Goal: Task Accomplishment & Management: Manage account settings

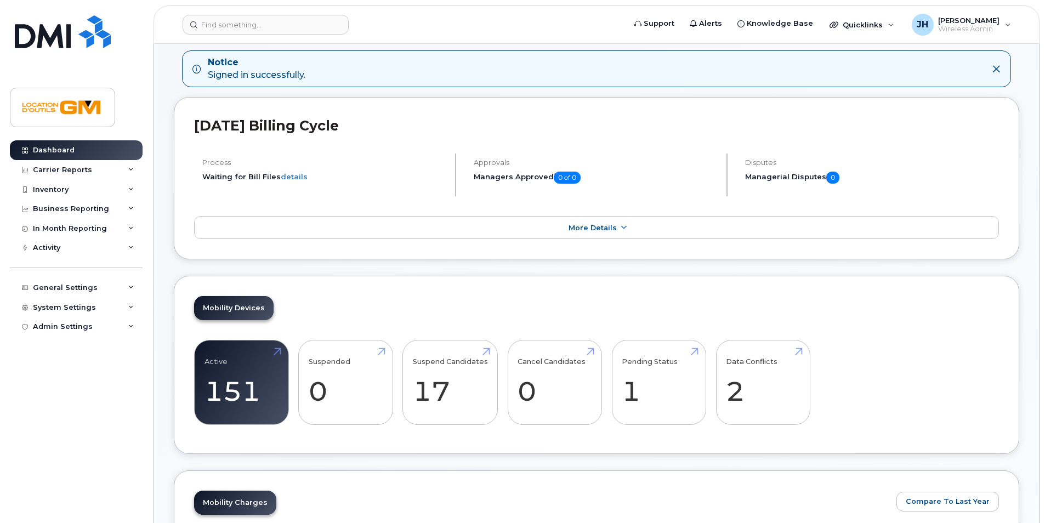
scroll to position [110, 0]
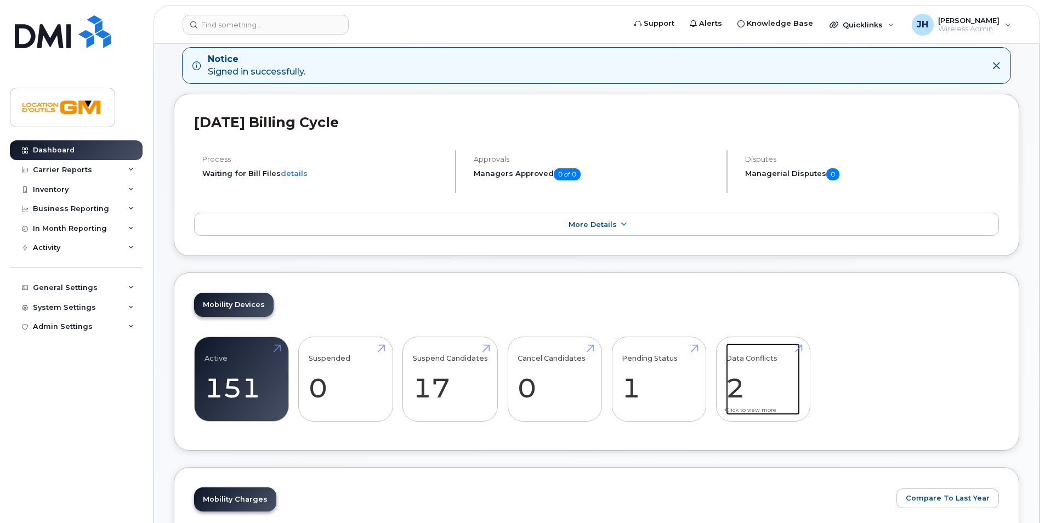
click at [739, 358] on link "Data Conflicts 2" at bounding box center [763, 379] width 74 height 72
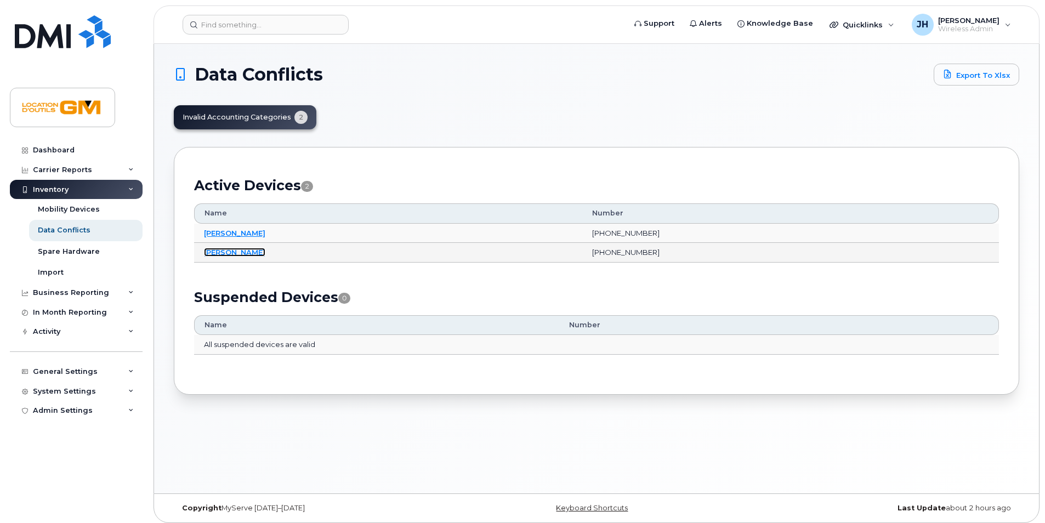
click at [229, 252] on link "[PERSON_NAME]" at bounding box center [234, 252] width 61 height 9
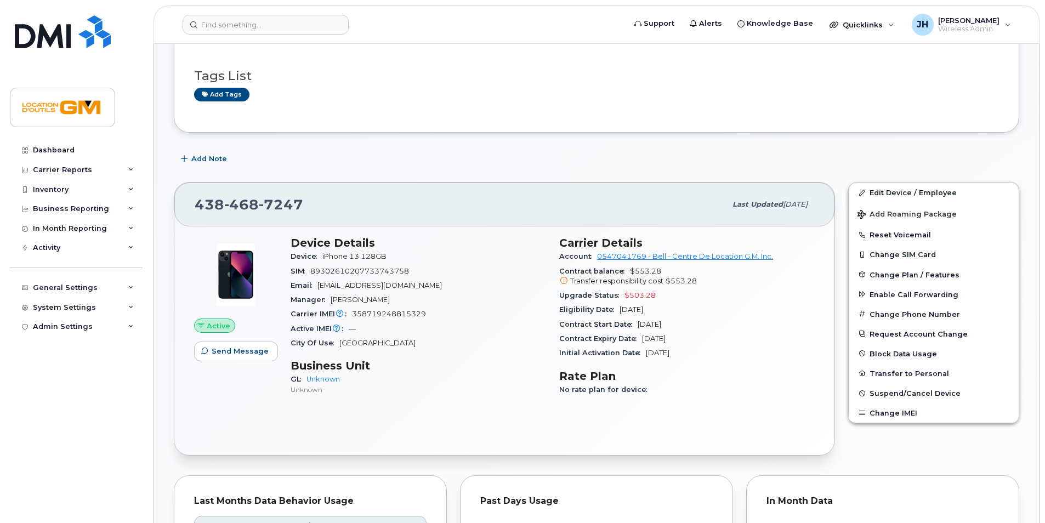
scroll to position [164, 0]
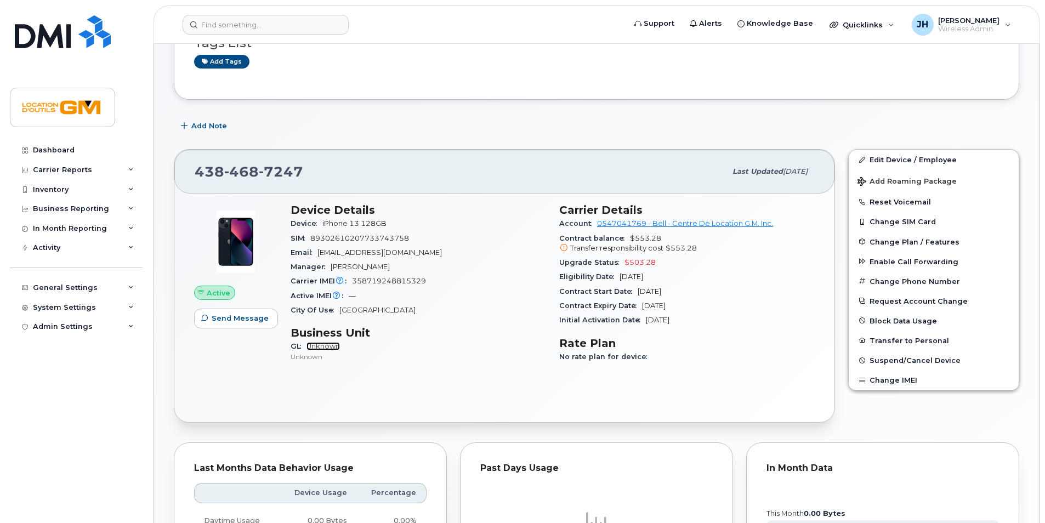
click at [314, 345] on link "Unknown" at bounding box center [322, 346] width 33 height 8
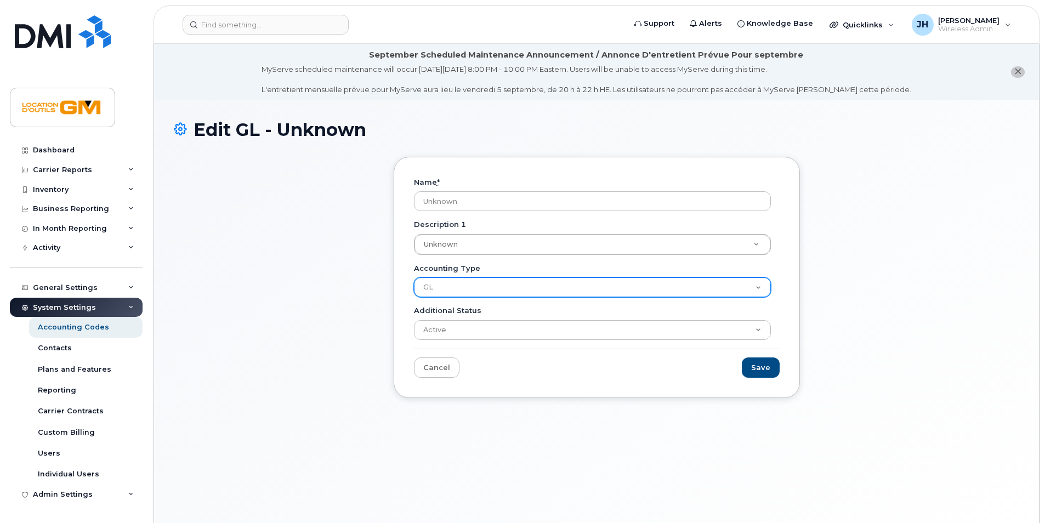
click at [504, 282] on select "GL" at bounding box center [592, 287] width 357 height 20
click at [503, 282] on select "GL" at bounding box center [592, 287] width 357 height 20
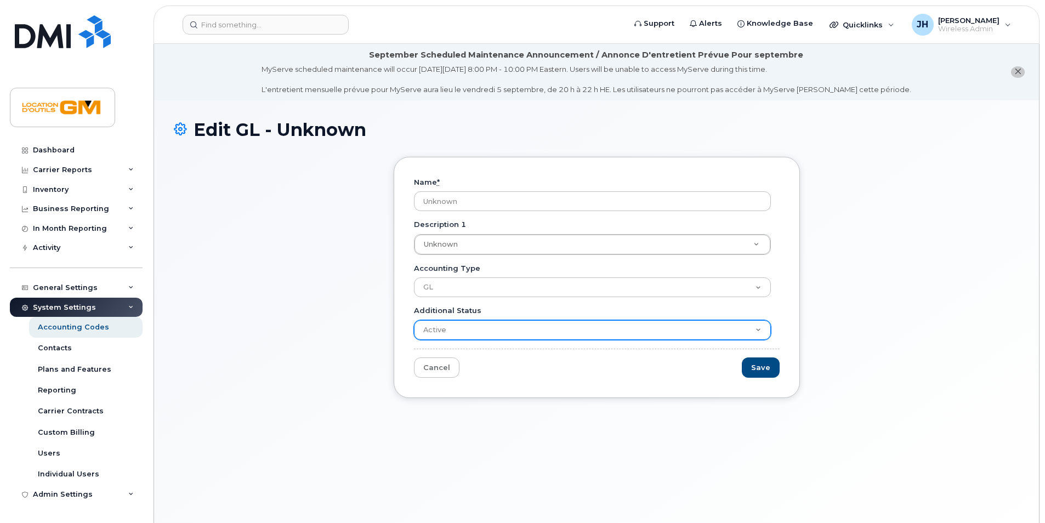
click at [492, 331] on select "Active Suspended Cancelled Closed" at bounding box center [592, 330] width 357 height 20
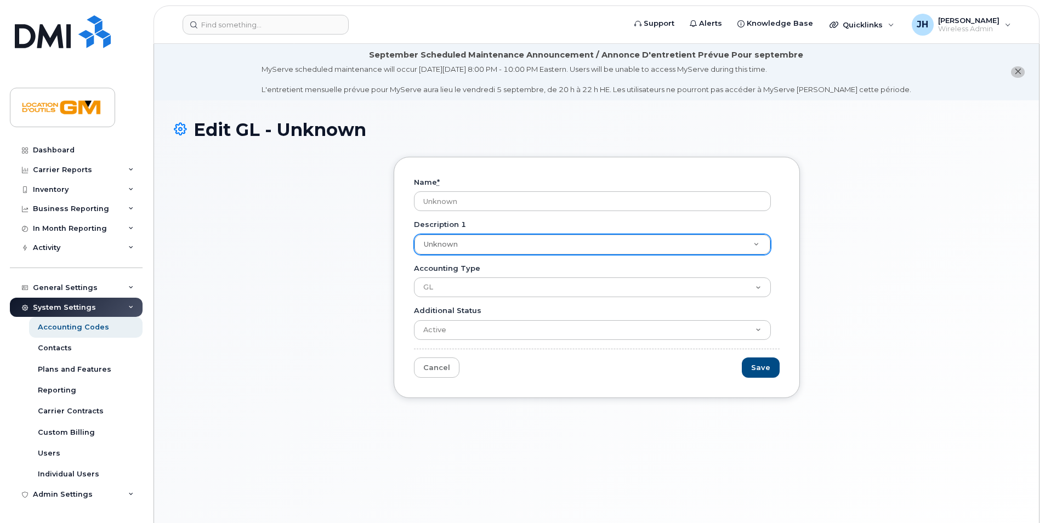
click at [1020, 72] on icon "close notification" at bounding box center [1017, 71] width 7 height 7
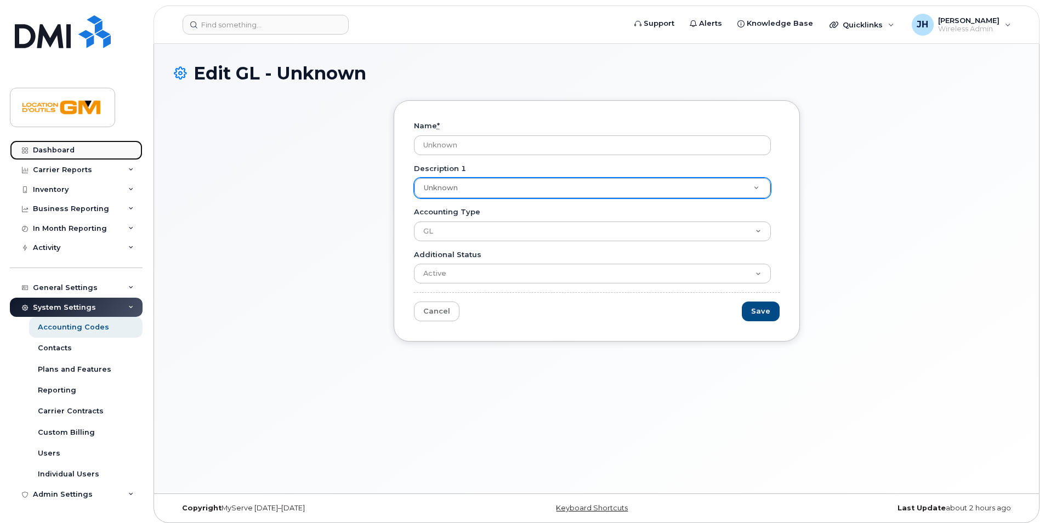
click at [65, 147] on div "Dashboard" at bounding box center [54, 150] width 42 height 9
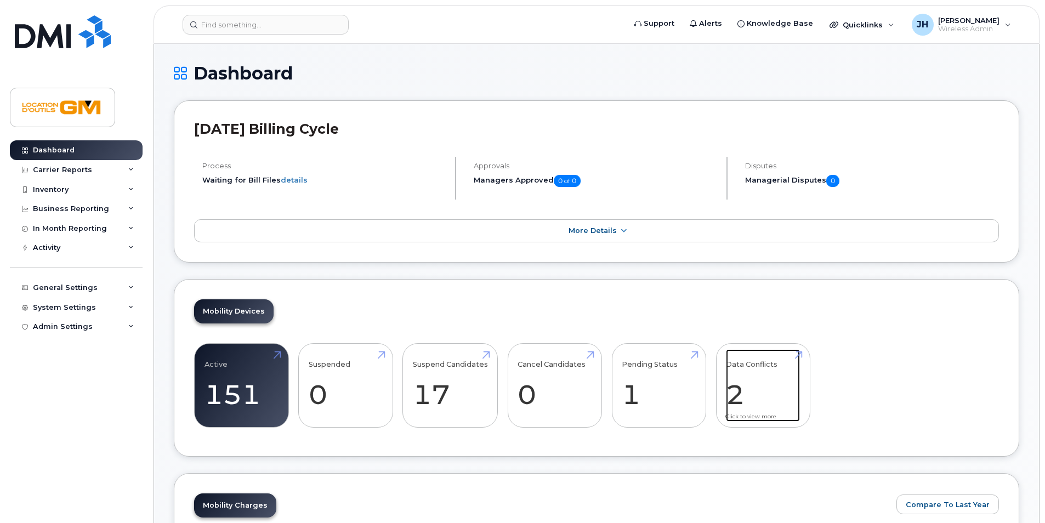
click at [742, 397] on link "Data Conflicts 2" at bounding box center [763, 385] width 74 height 72
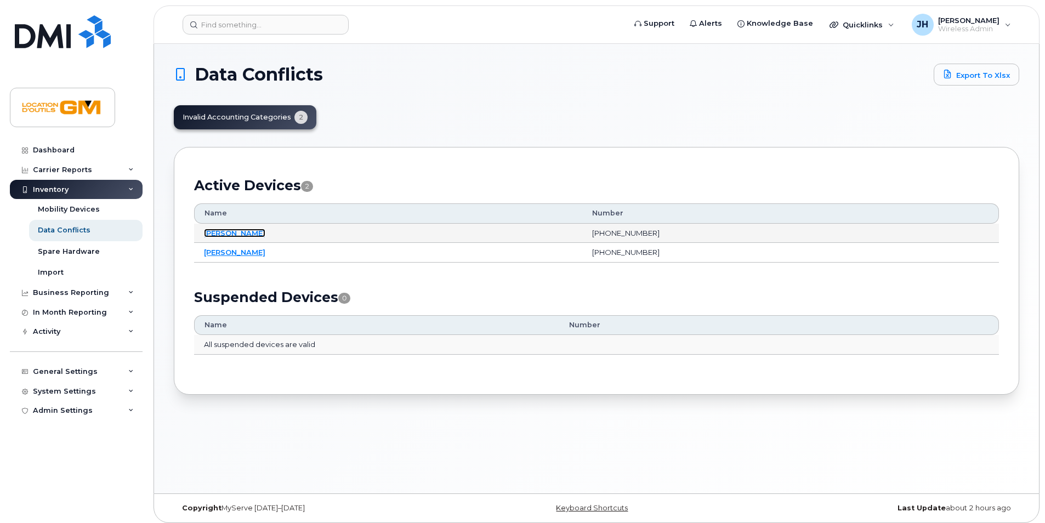
click at [228, 231] on link "[PERSON_NAME]" at bounding box center [234, 233] width 61 height 9
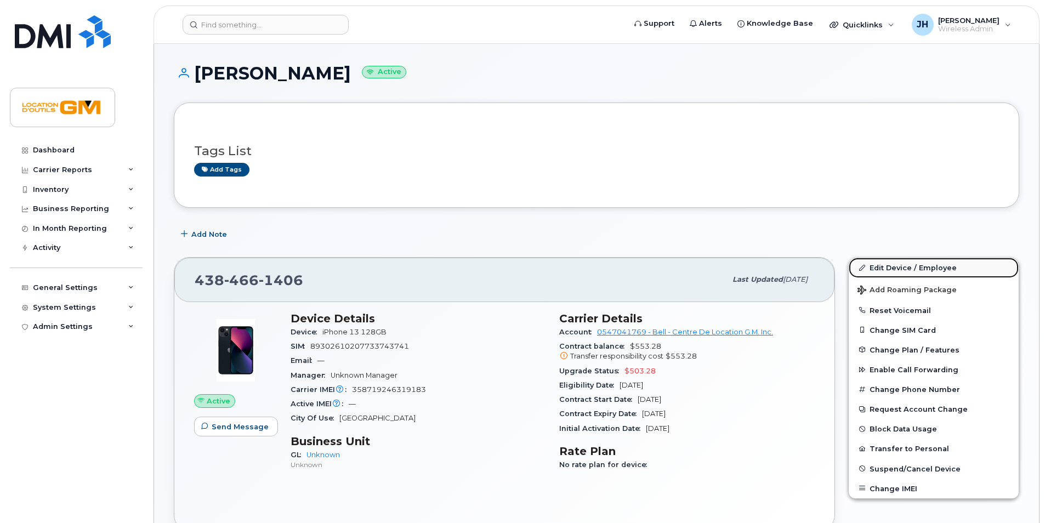
click at [914, 266] on link "Edit Device / Employee" at bounding box center [934, 268] width 170 height 20
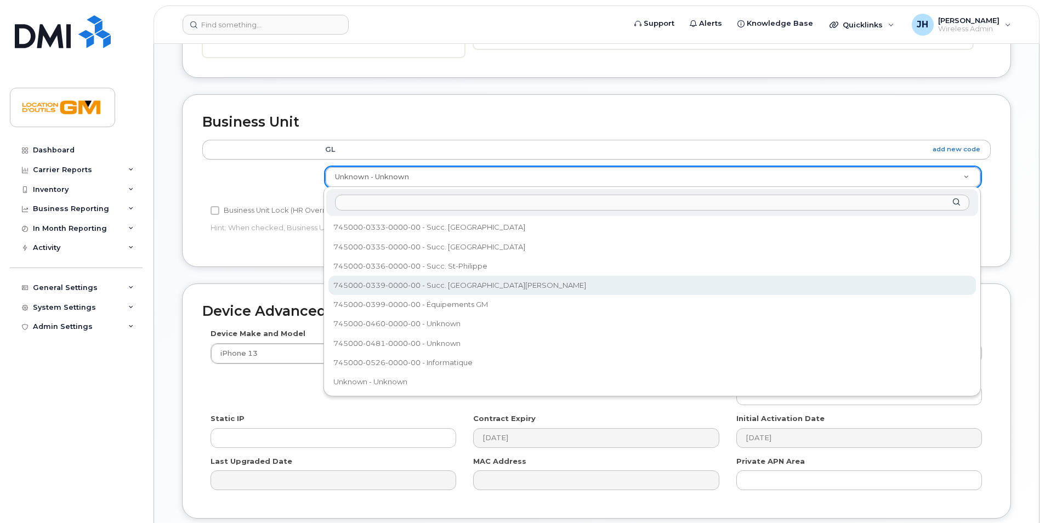
scroll to position [384, 0]
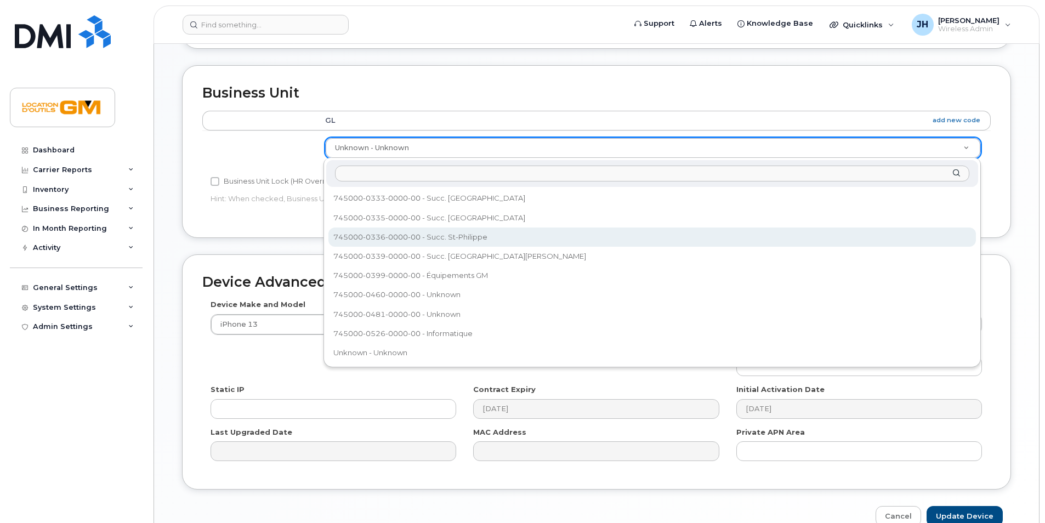
select select "29569241"
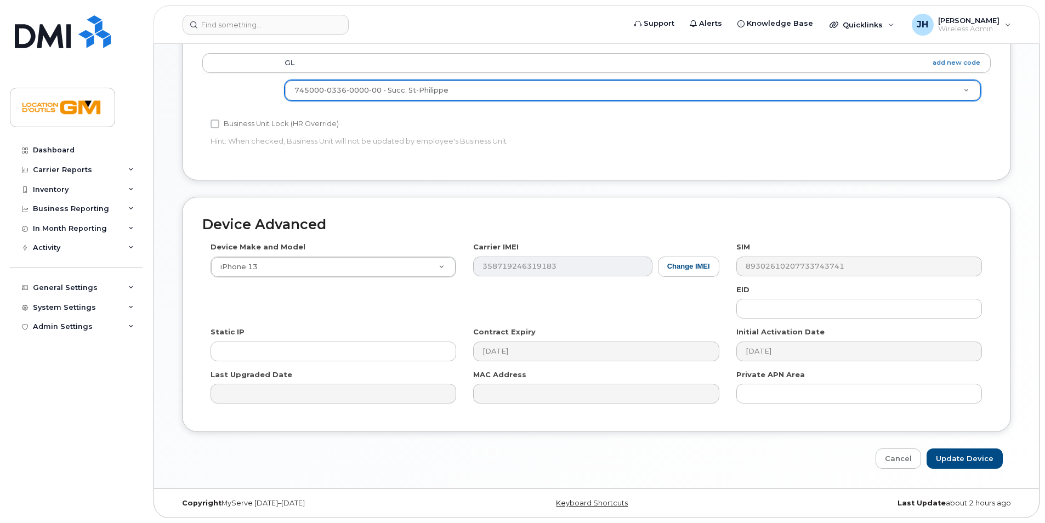
scroll to position [442, 0]
click at [970, 459] on input "Update Device" at bounding box center [964, 458] width 76 height 20
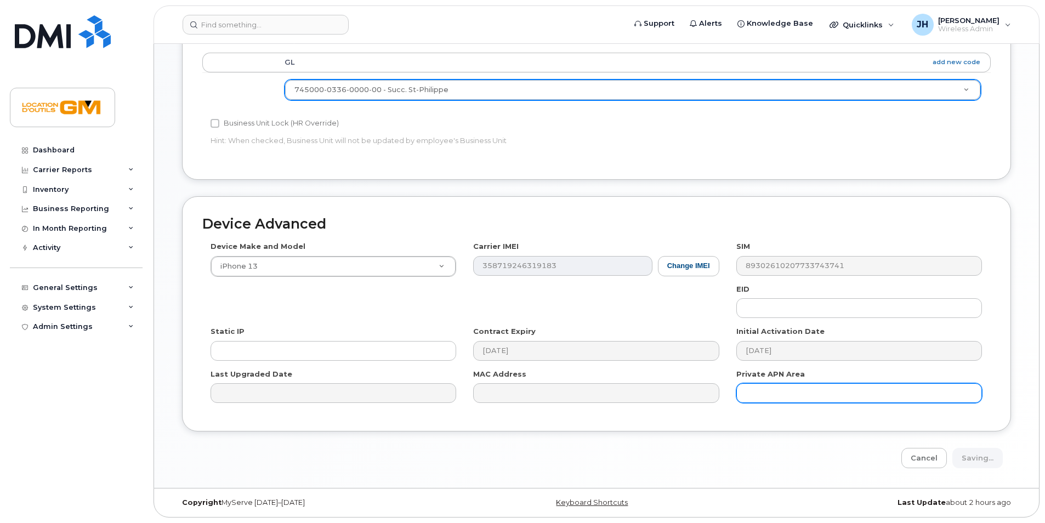
type input "Saving..."
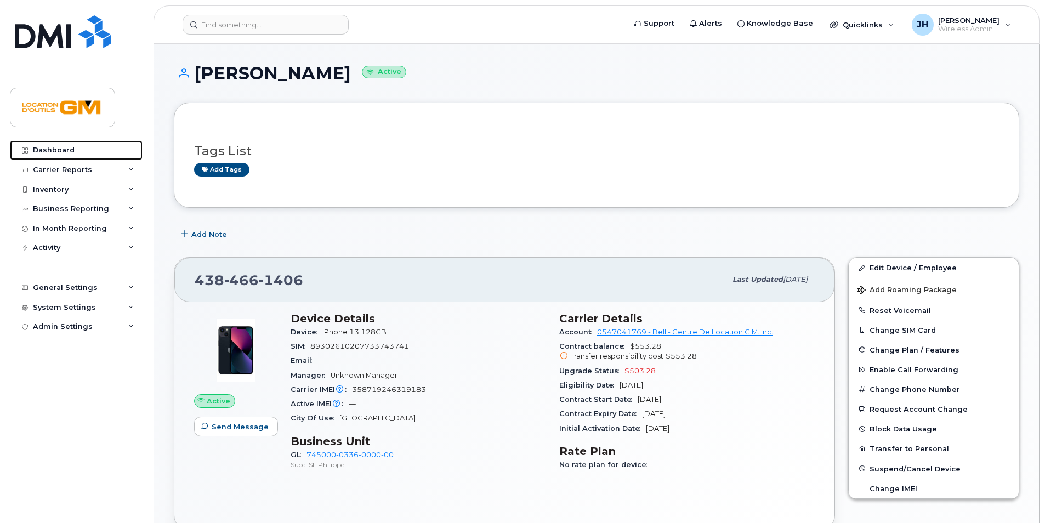
drag, startPoint x: 67, startPoint y: 149, endPoint x: 305, endPoint y: 195, distance: 241.7
click at [67, 149] on div "Dashboard" at bounding box center [54, 150] width 42 height 9
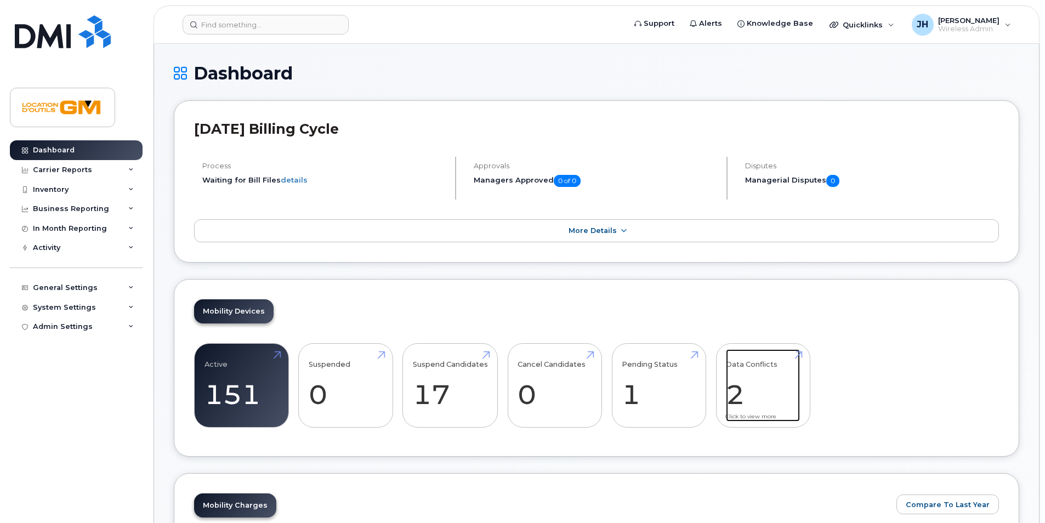
click at [749, 386] on link "Data Conflicts 2" at bounding box center [763, 385] width 74 height 72
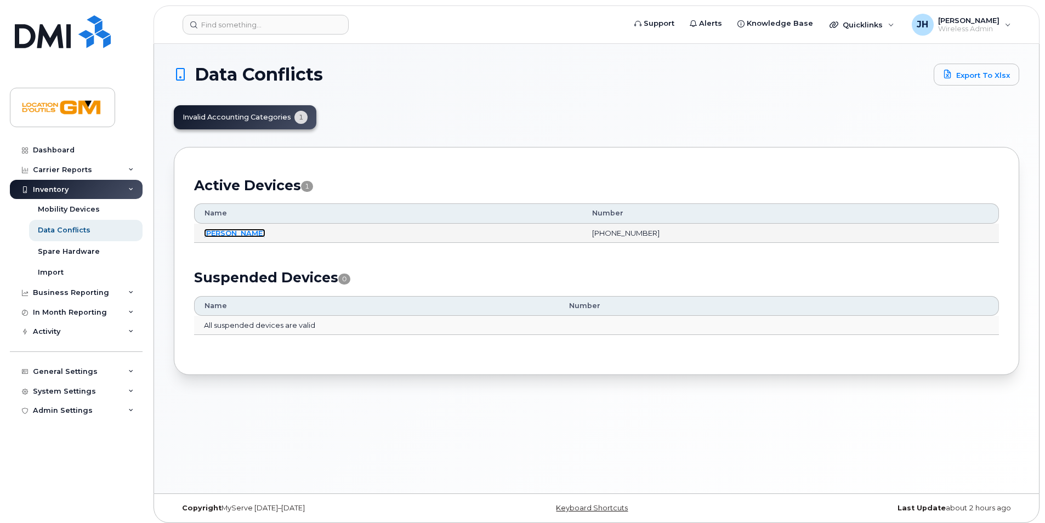
click at [229, 234] on link "Serge Briand" at bounding box center [234, 233] width 61 height 9
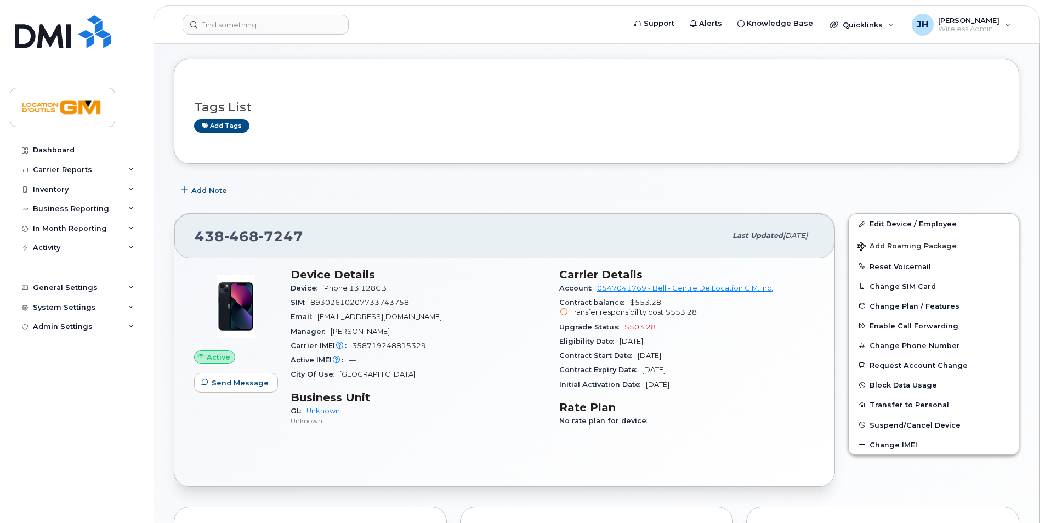
scroll to position [110, 0]
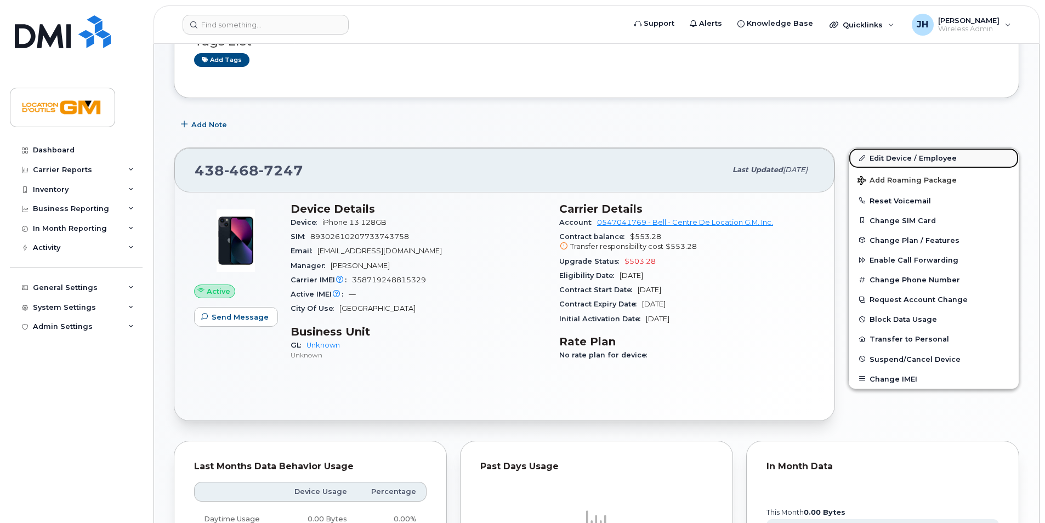
click at [929, 152] on link "Edit Device / Employee" at bounding box center [934, 158] width 170 height 20
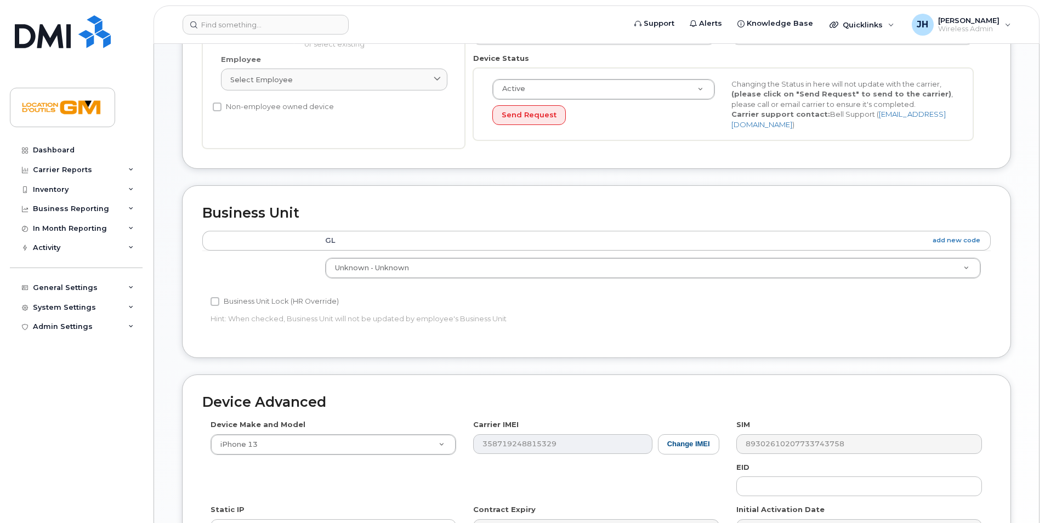
scroll to position [274, 0]
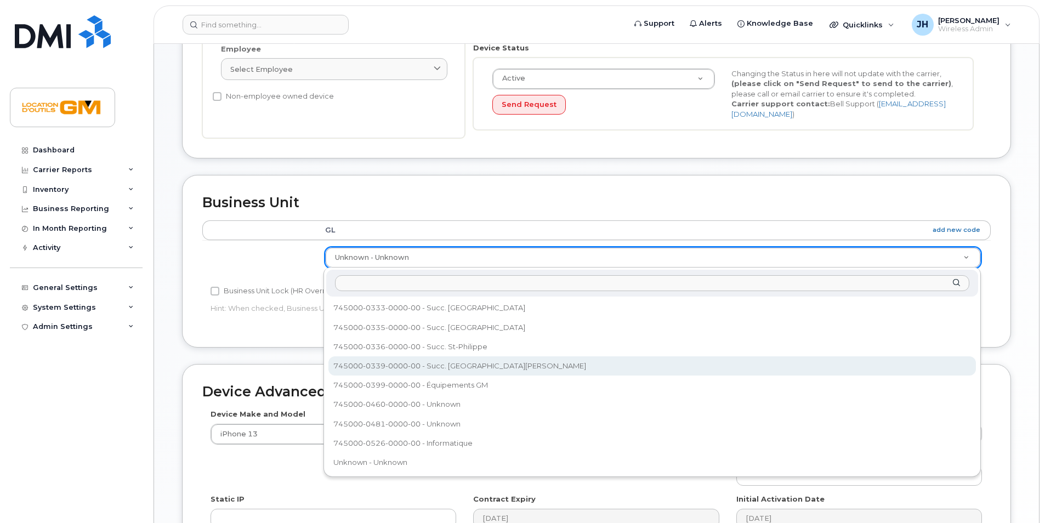
select select "14217268"
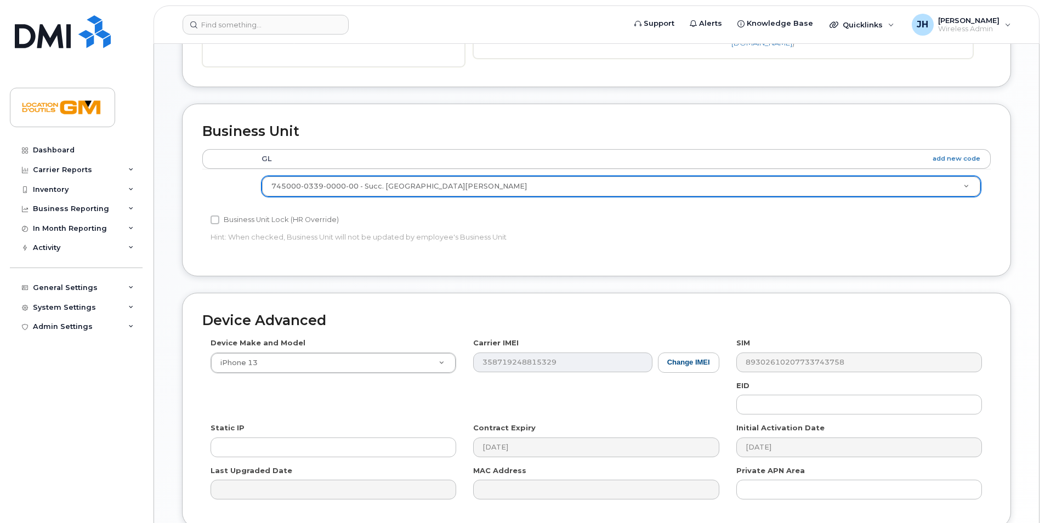
scroll to position [442, 0]
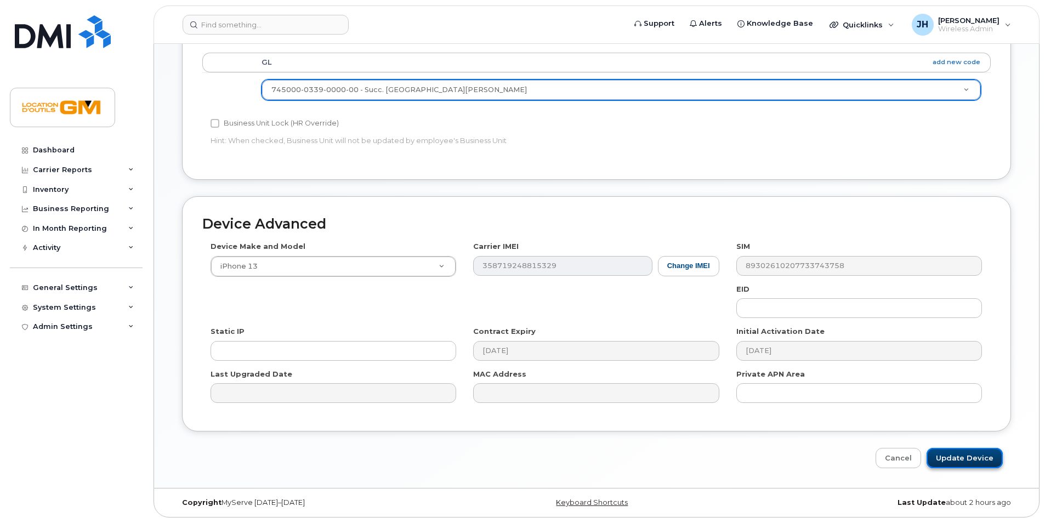
click at [975, 459] on input "Update Device" at bounding box center [964, 458] width 76 height 20
type input "Saving..."
